Goal: Find specific page/section: Find specific page/section

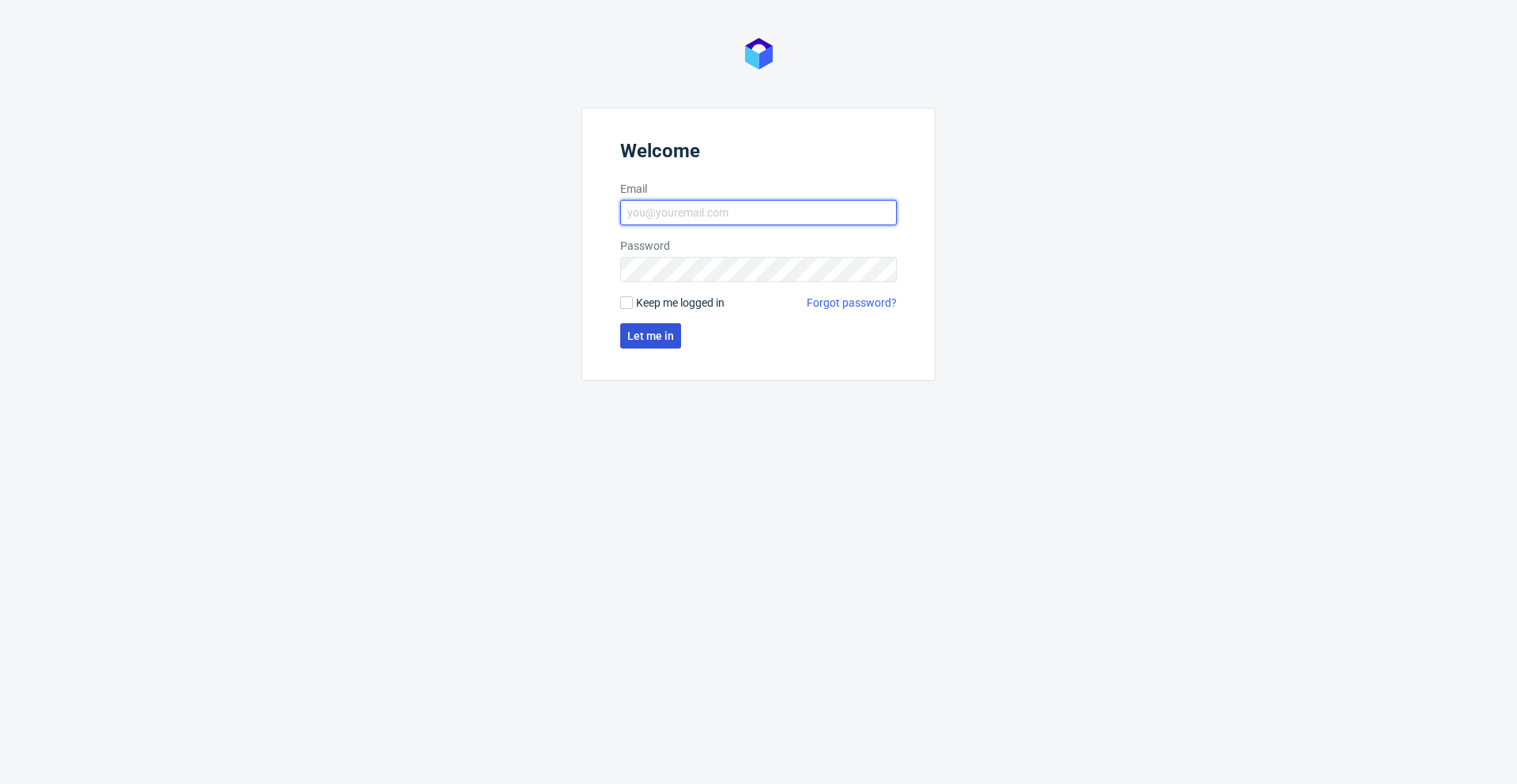
type input "[PERSON_NAME][EMAIL_ADDRESS][PERSON_NAME][DOMAIN_NAME]"
click at [630, 345] on button "Let me in" at bounding box center [651, 335] width 60 height 26
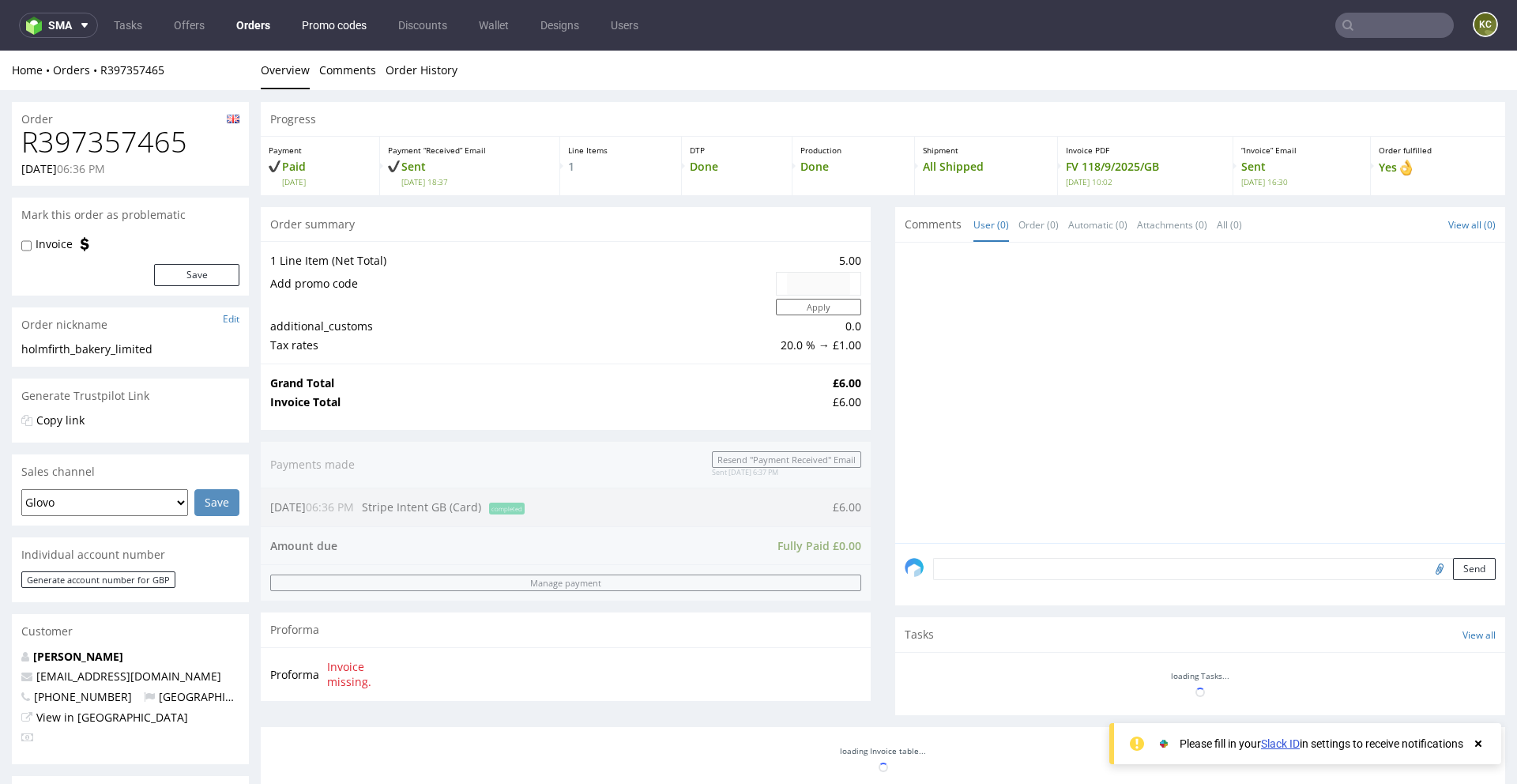
click at [333, 18] on link "Promo codes" at bounding box center [333, 25] width 84 height 26
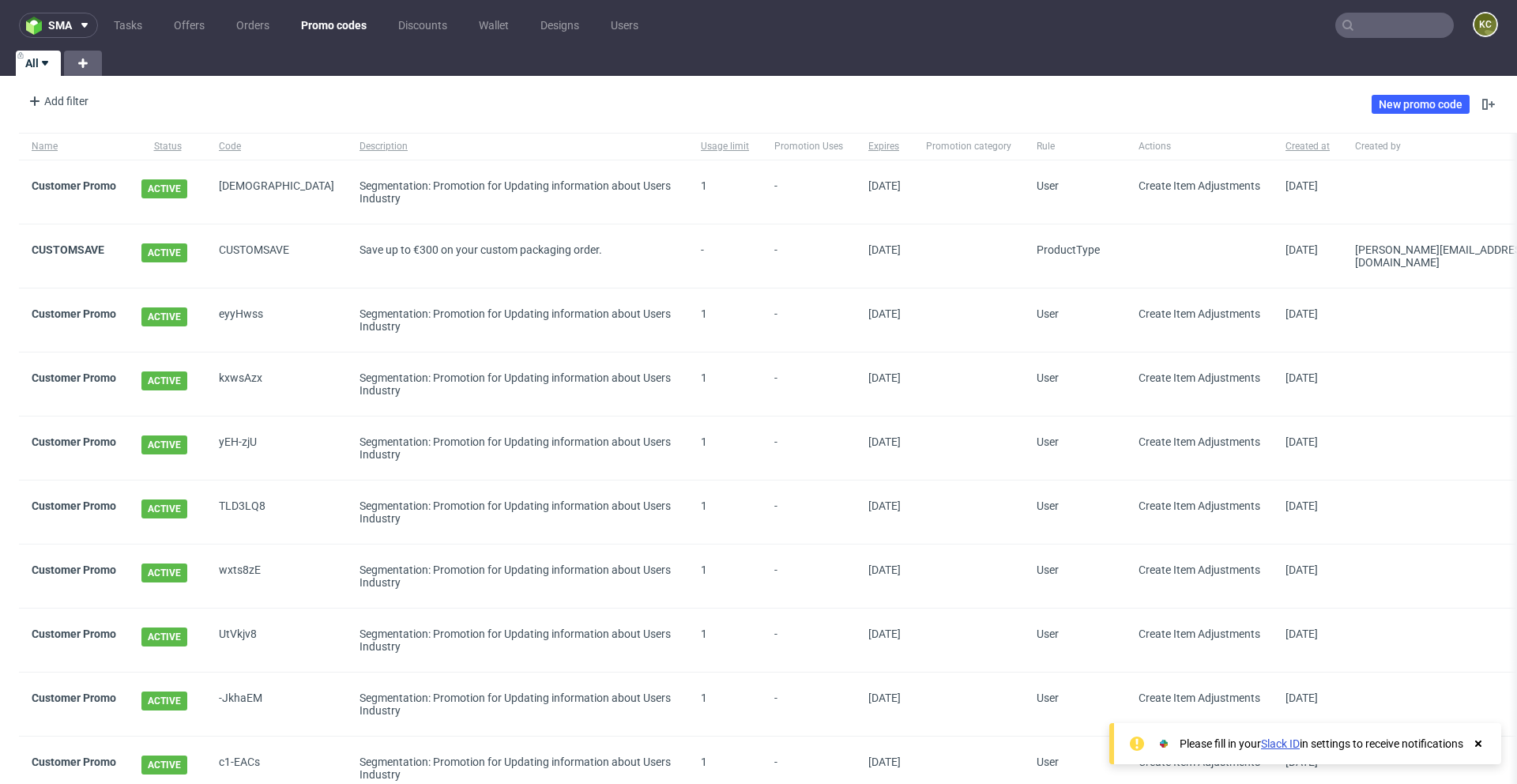
click at [1360, 20] on input "text" at bounding box center [1394, 25] width 118 height 26
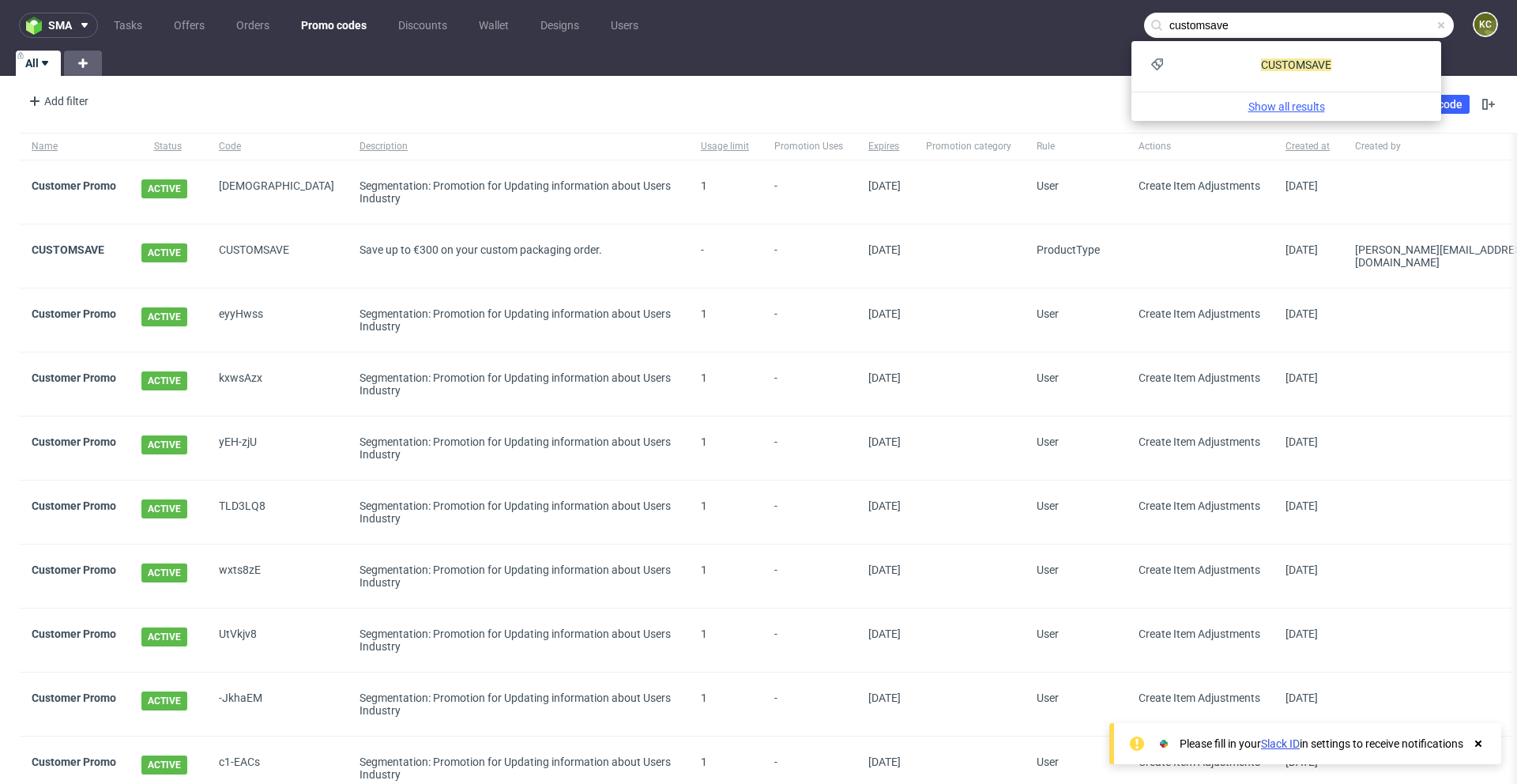
type input "customsave"
click at [1300, 105] on link "Show all results" at bounding box center [1286, 107] width 297 height 16
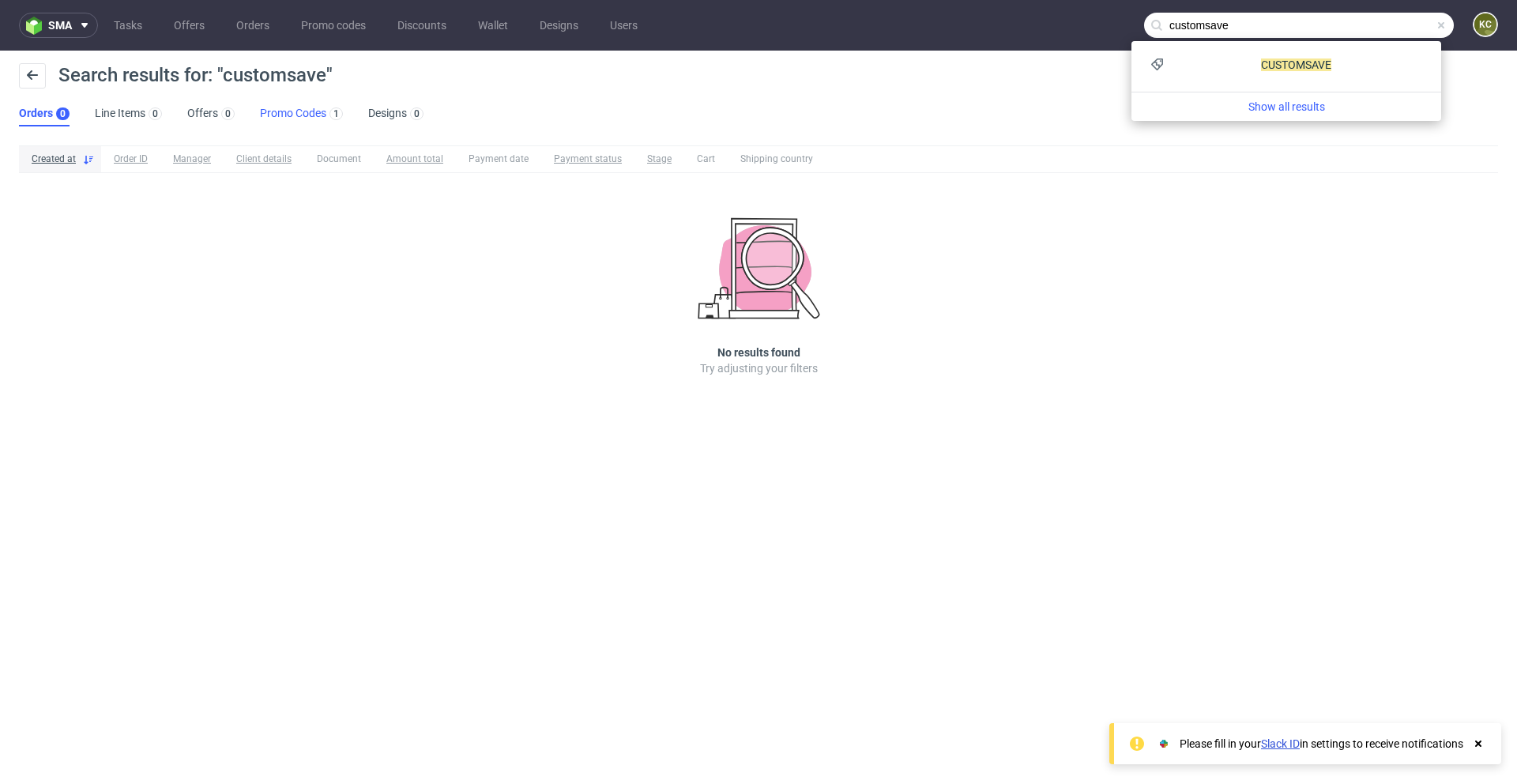
click at [268, 110] on link "Promo Codes 1" at bounding box center [301, 113] width 83 height 26
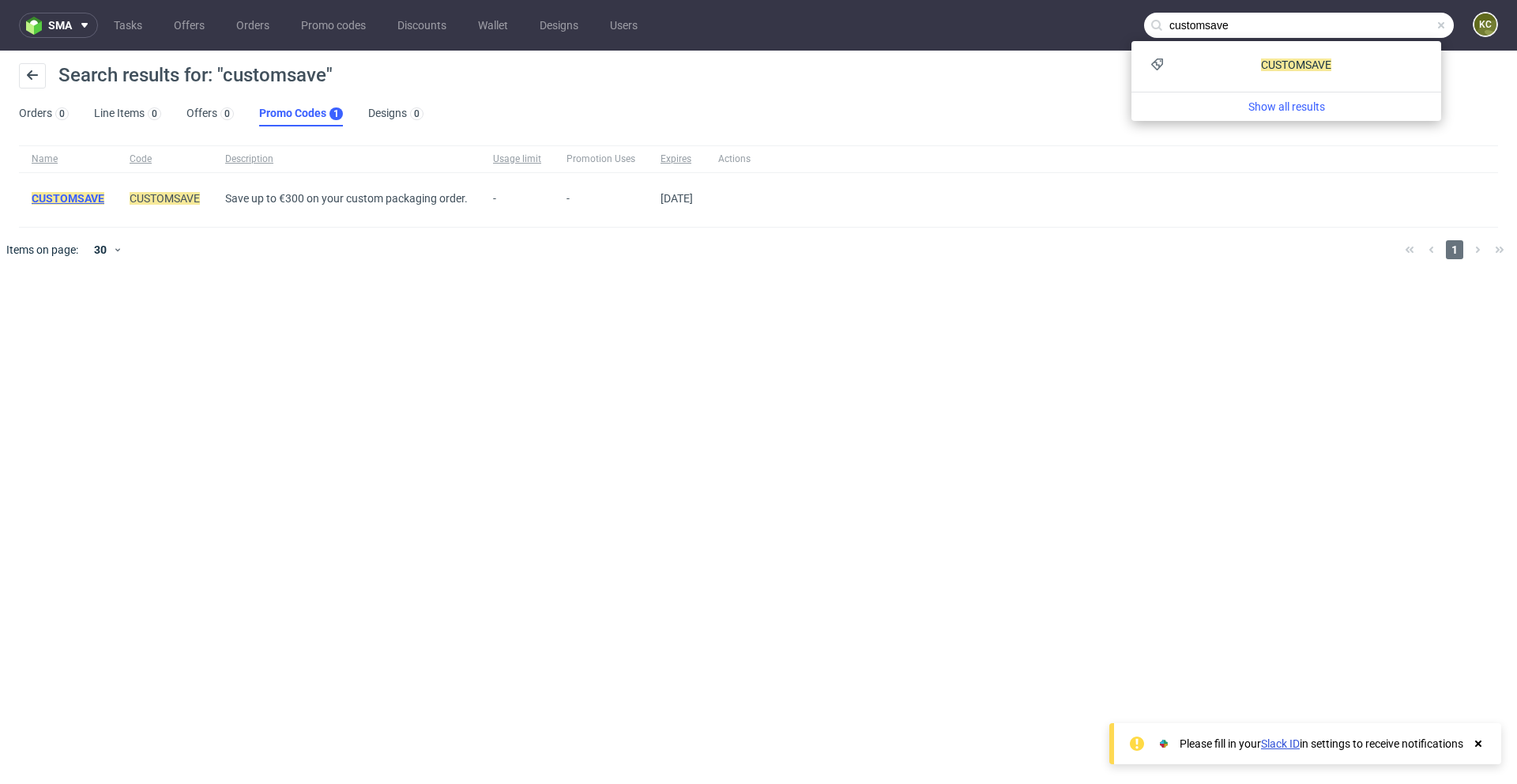
click at [77, 197] on mark "CUSTOMSAVE" at bounding box center [67, 197] width 73 height 12
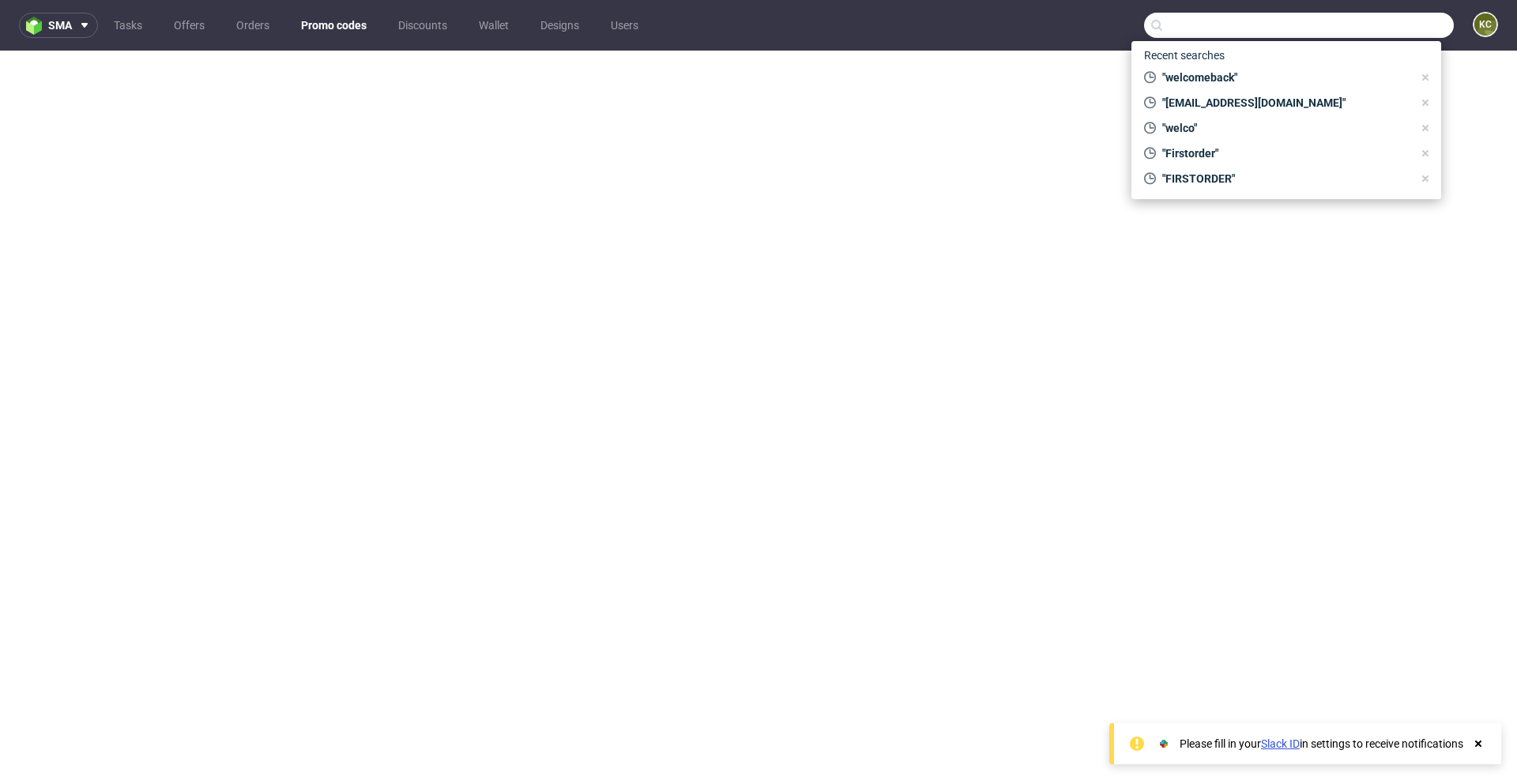
click at [1175, 28] on input "text" at bounding box center [1299, 25] width 310 height 26
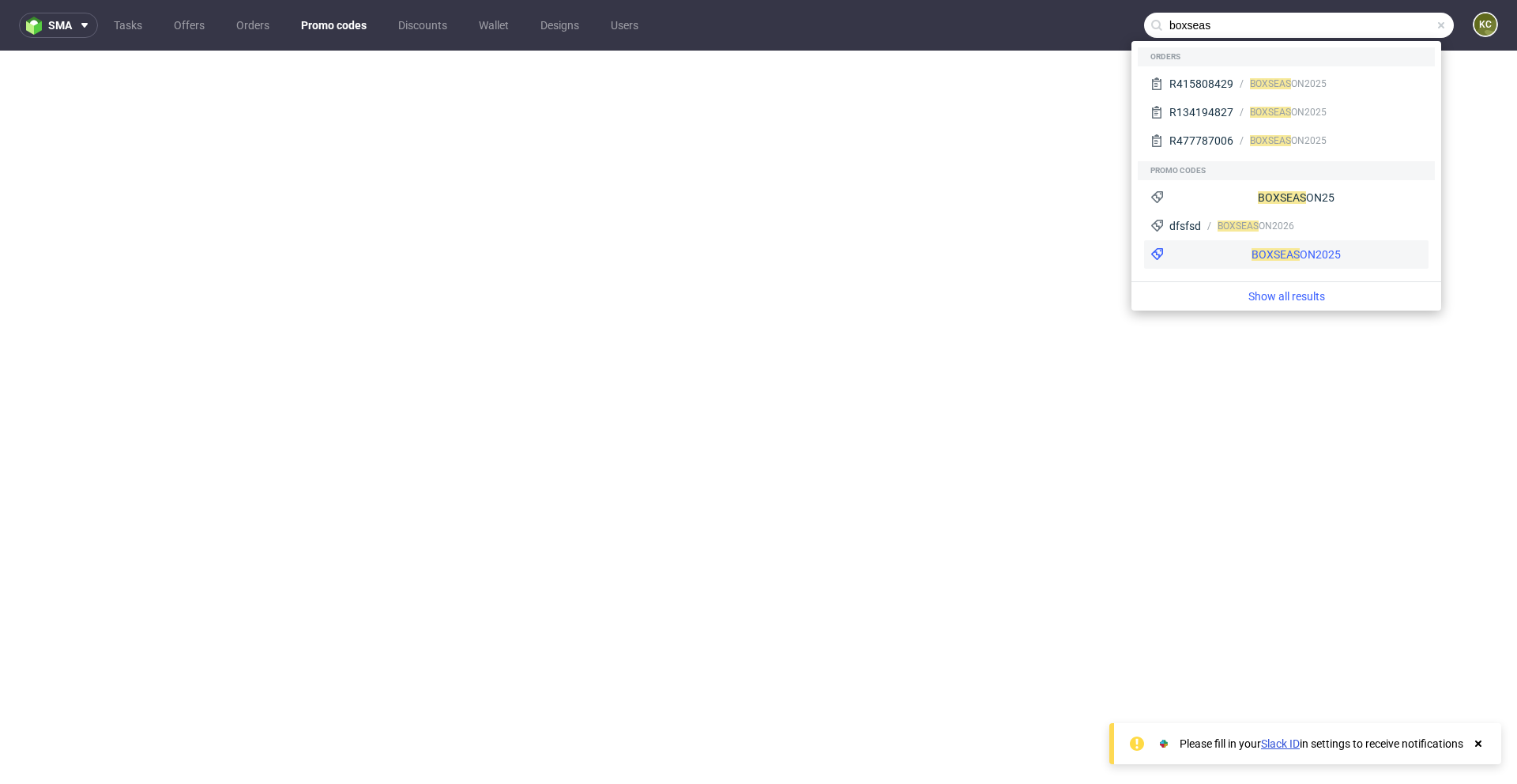
type input "boxseas"
click at [1252, 251] on span "BOXSEAS" at bounding box center [1275, 254] width 48 height 12
